Goal: Information Seeking & Learning: Learn about a topic

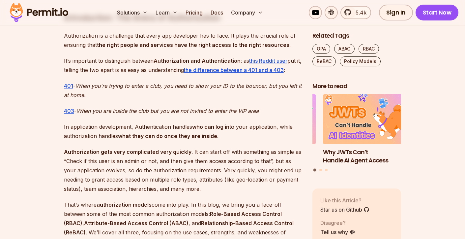
scroll to position [420, 0]
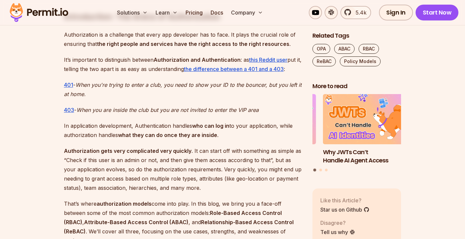
drag, startPoint x: 55, startPoint y: 125, endPoint x: 47, endPoint y: 148, distance: 25.2
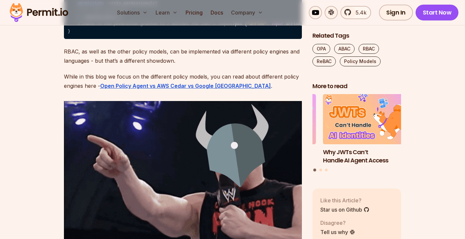
scroll to position [1232, 0]
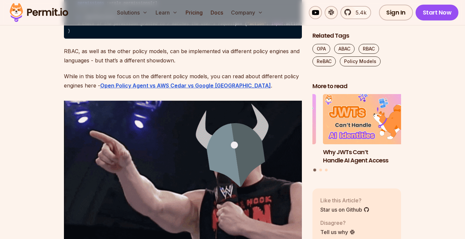
click at [121, 167] on img at bounding box center [183, 189] width 238 height 177
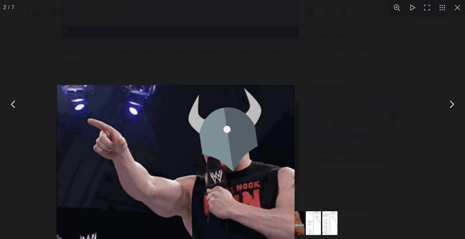
scroll to position [1271, 0]
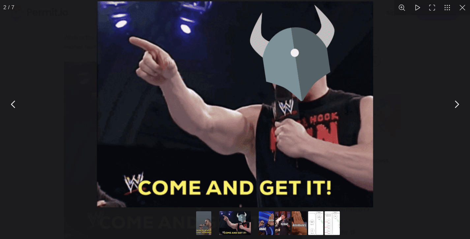
click at [458, 8] on button "You can close this modal content with the ESC key" at bounding box center [462, 7] width 15 height 15
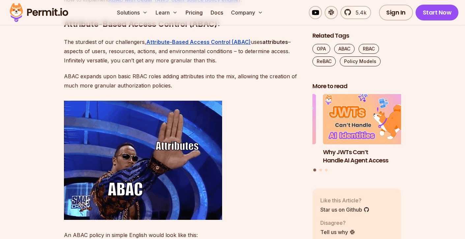
scroll to position [1535, 0]
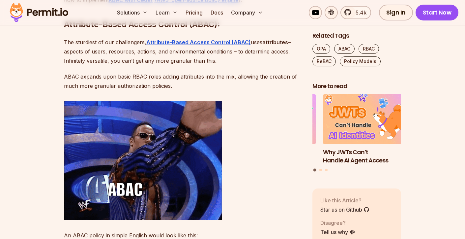
click at [204, 90] on p "ABAC expands upon basic RBAC roles adding attributes into the mix, allowing the…" at bounding box center [183, 81] width 238 height 18
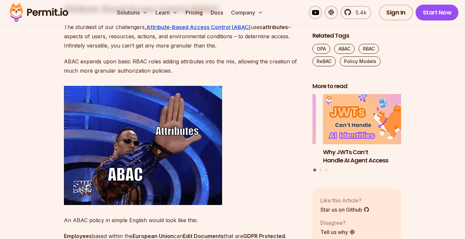
scroll to position [1550, 0]
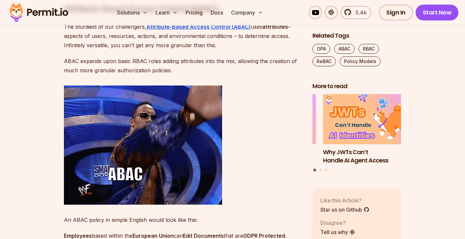
click at [207, 75] on p "ABAC expands upon basic RBAC roles adding attributes into the mix, allowing the…" at bounding box center [183, 65] width 238 height 18
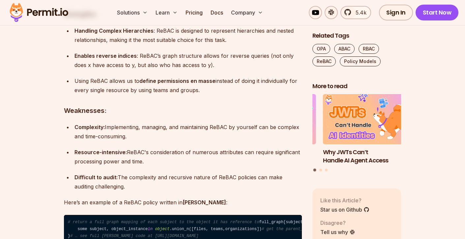
scroll to position [2518, 0]
click at [152, 115] on h3 "Weaknesses:" at bounding box center [183, 110] width 238 height 11
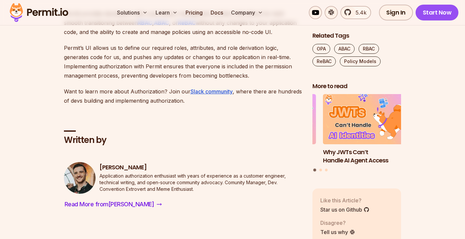
scroll to position [4973, 0]
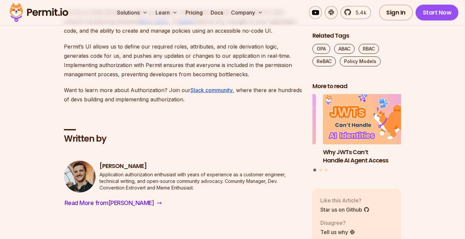
click at [180, 79] on p "Permit’s UI allows us to define our required roles, attributes, and role deriva…" at bounding box center [183, 60] width 238 height 37
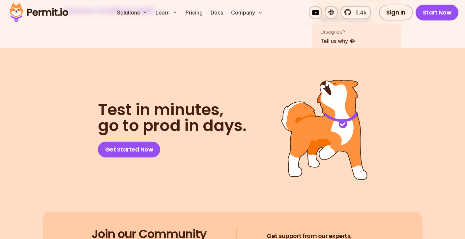
scroll to position [5177, 0]
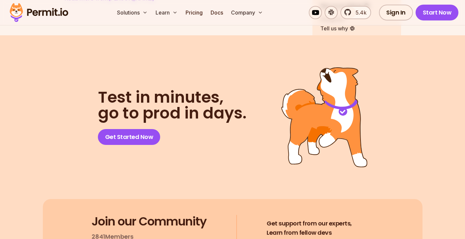
drag, startPoint x: 209, startPoint y: 145, endPoint x: 225, endPoint y: 140, distance: 16.8
copy p "Comunity Manager, Dev. Convention Extrovert and Meme Enthusiast."
click at [220, 214] on section "Test in minutes, go to prod in days. Get Started Now Join our Community 2841 Me…" at bounding box center [232, 172] width 465 height 274
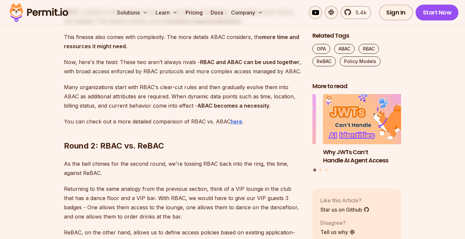
scroll to position [3059, 0]
